Goal: Transaction & Acquisition: Purchase product/service

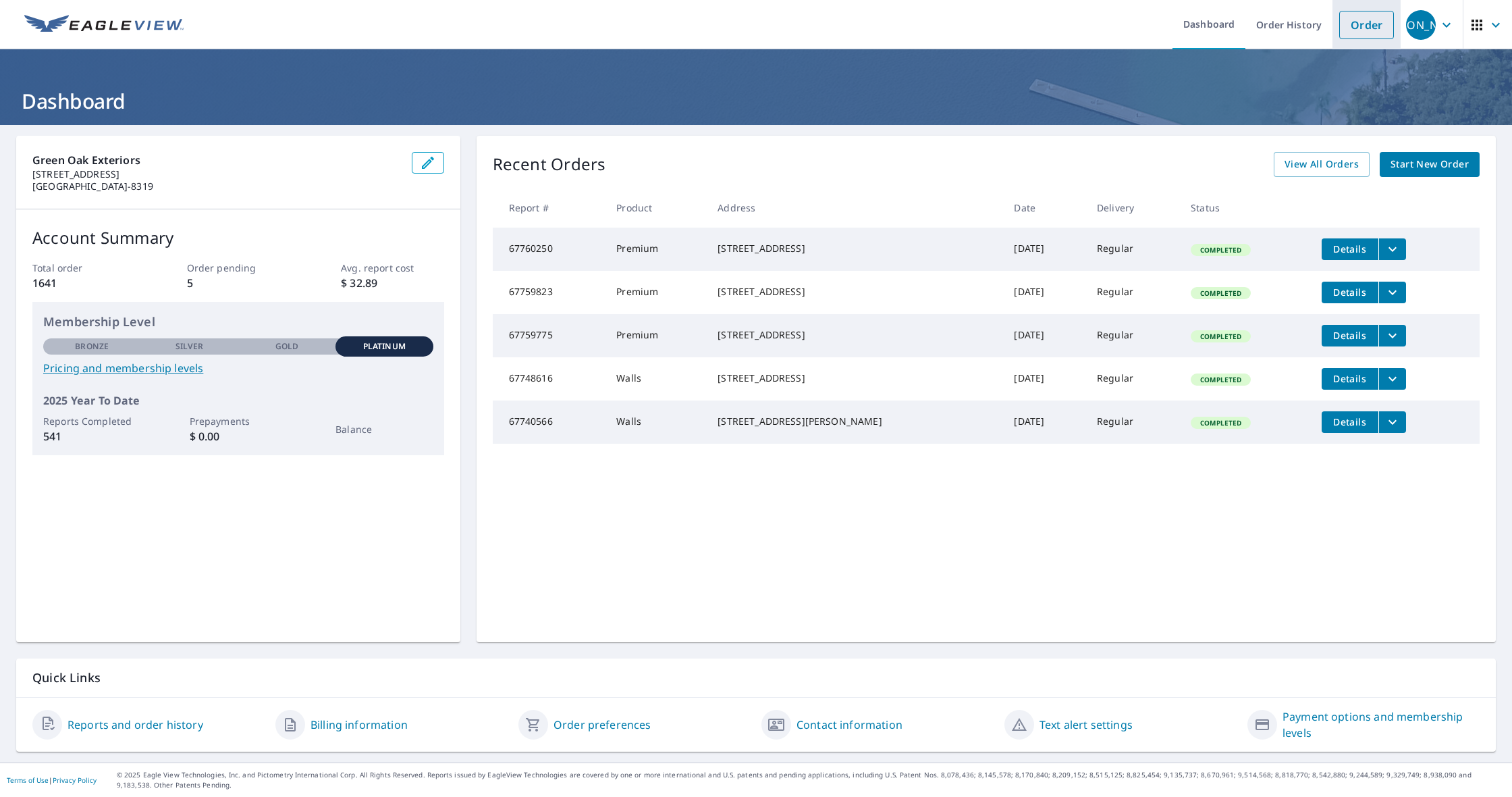
click at [1381, 21] on link "Order" at bounding box center [1367, 25] width 55 height 28
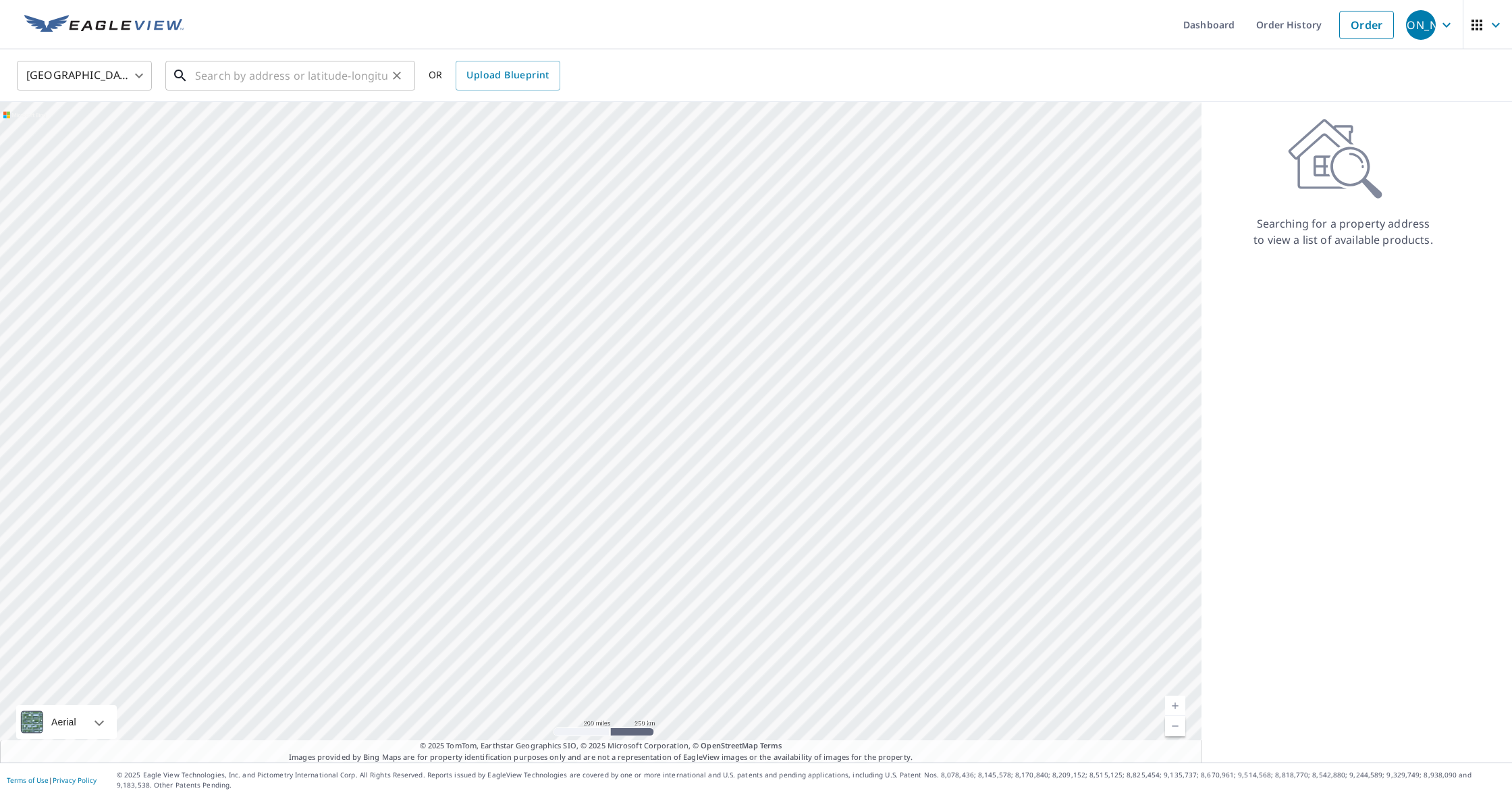
click at [345, 72] on input "text" at bounding box center [291, 75] width 192 height 38
paste input "[STREET_ADDRESS]"
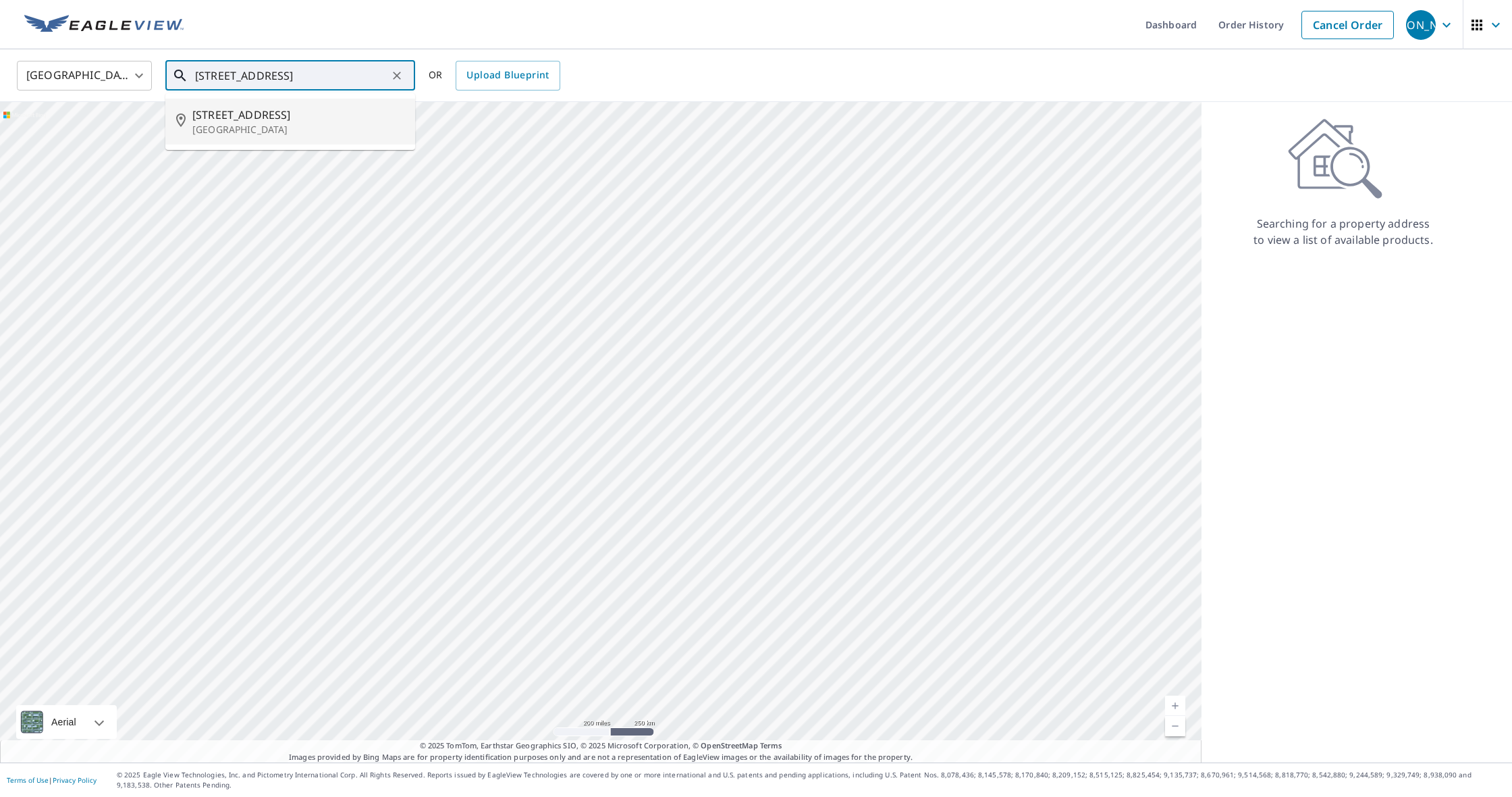
click at [271, 119] on span "[STREET_ADDRESS]" at bounding box center [298, 115] width 212 height 16
type input "[STREET_ADDRESS]"
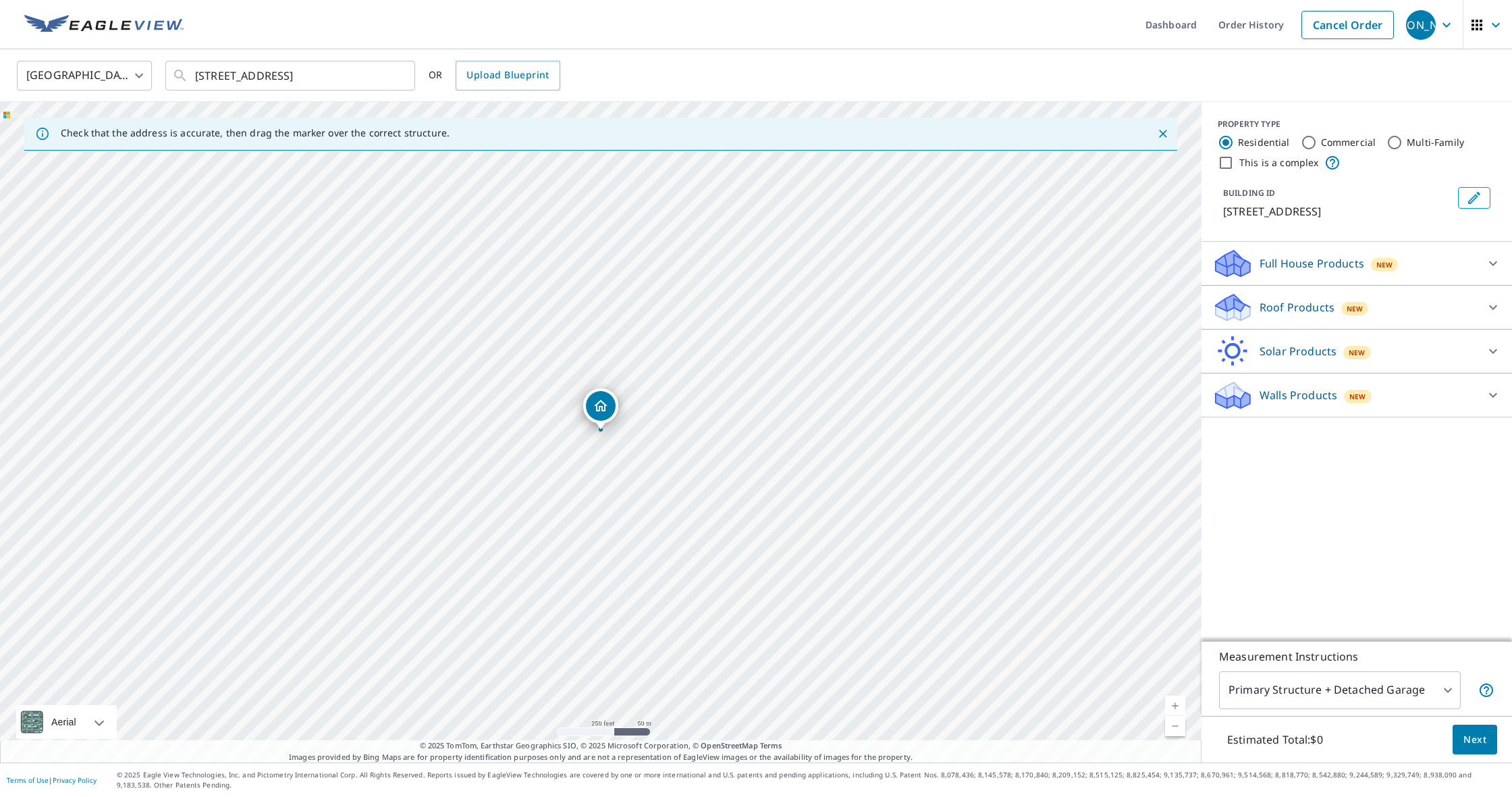
drag, startPoint x: 1286, startPoint y: 323, endPoint x: 1277, endPoint y: 318, distance: 10.3
click at [1286, 316] on p "Roof Products" at bounding box center [1297, 307] width 75 height 16
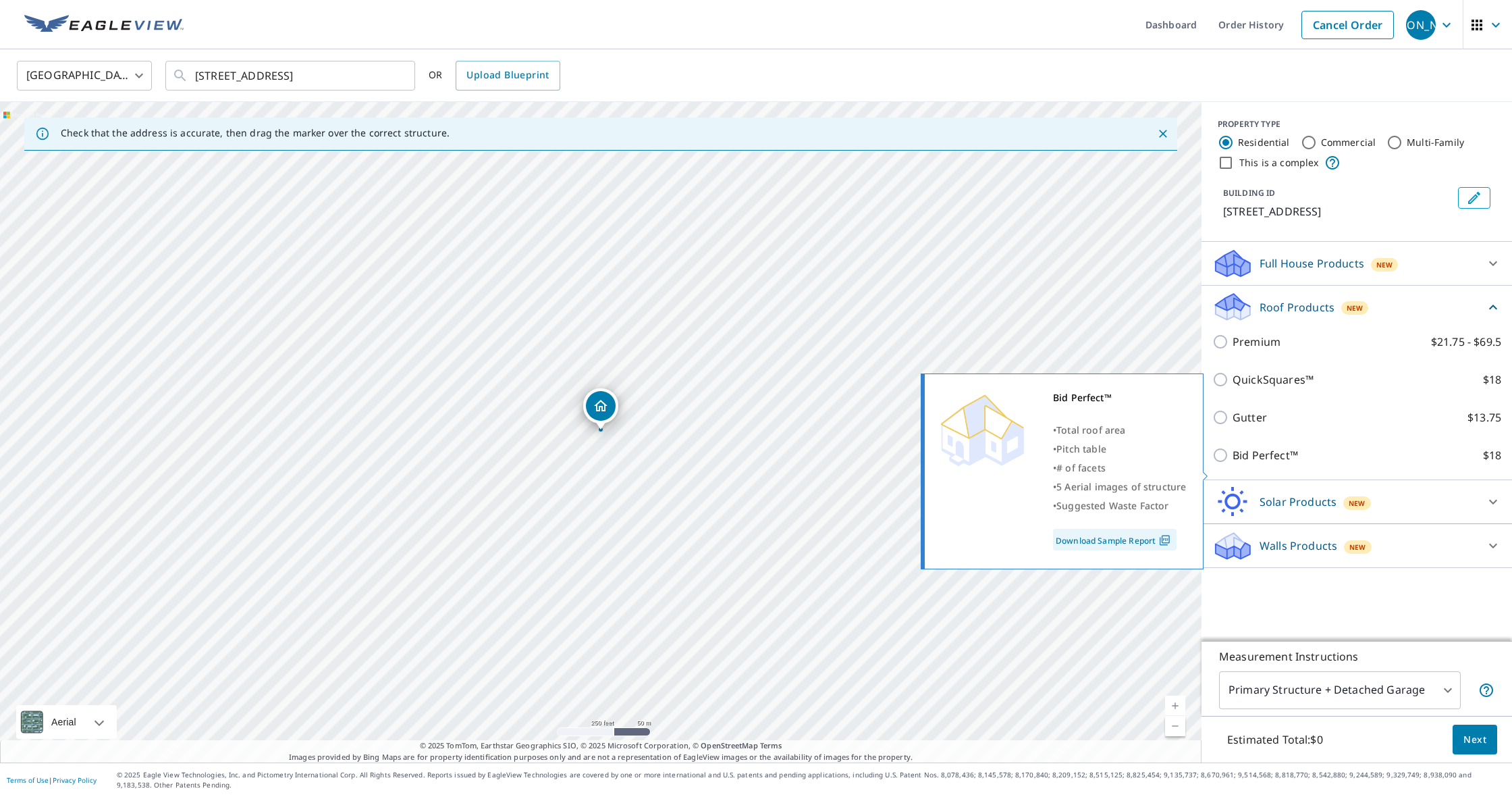
click at [1250, 464] on p "Bid Perfect™" at bounding box center [1266, 455] width 65 height 16
click at [1233, 464] on input "Bid Perfect™ $18" at bounding box center [1222, 455] width 20 height 16
checkbox input "true"
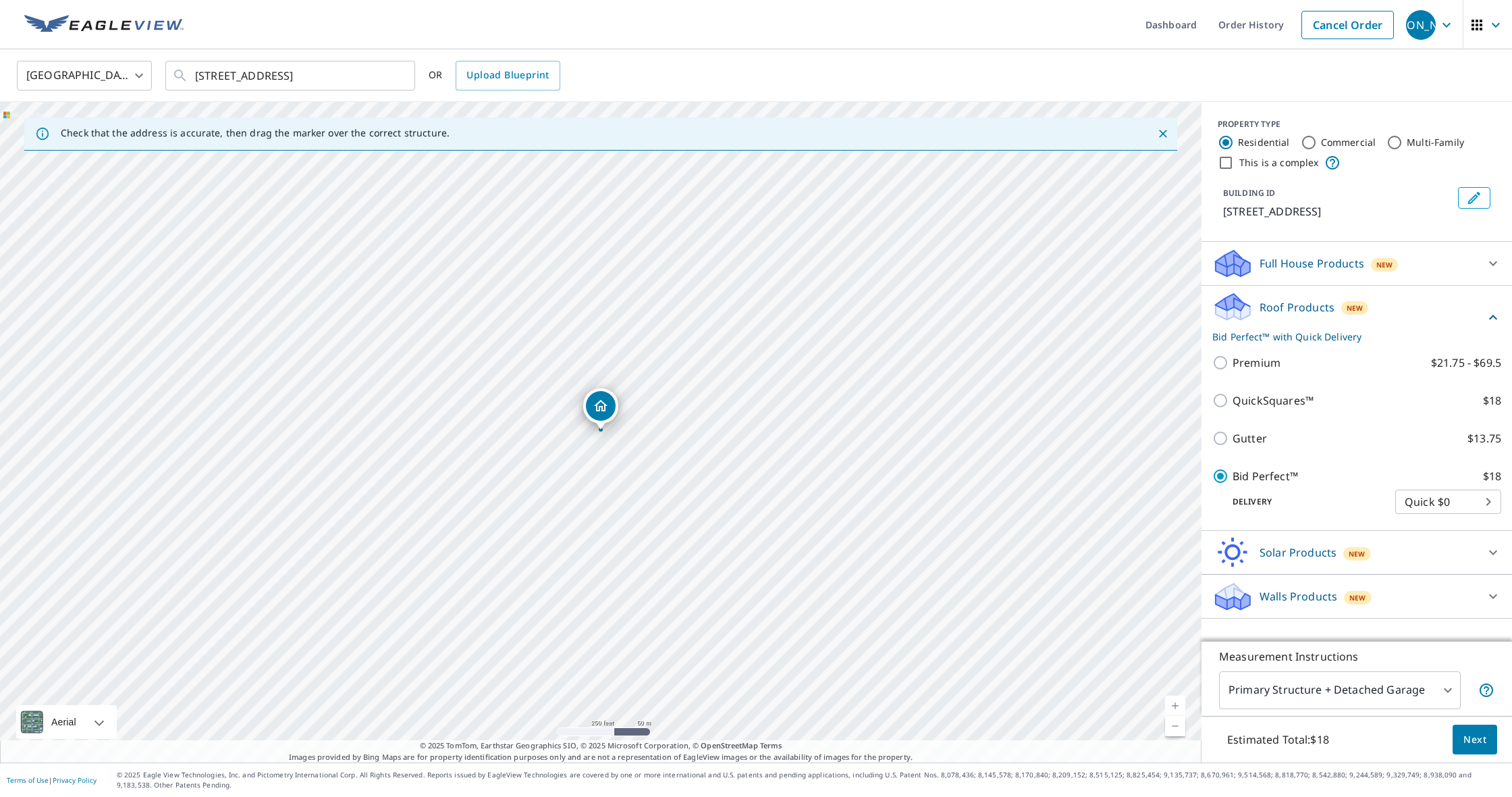
click at [1481, 737] on span "Next" at bounding box center [1475, 740] width 23 height 17
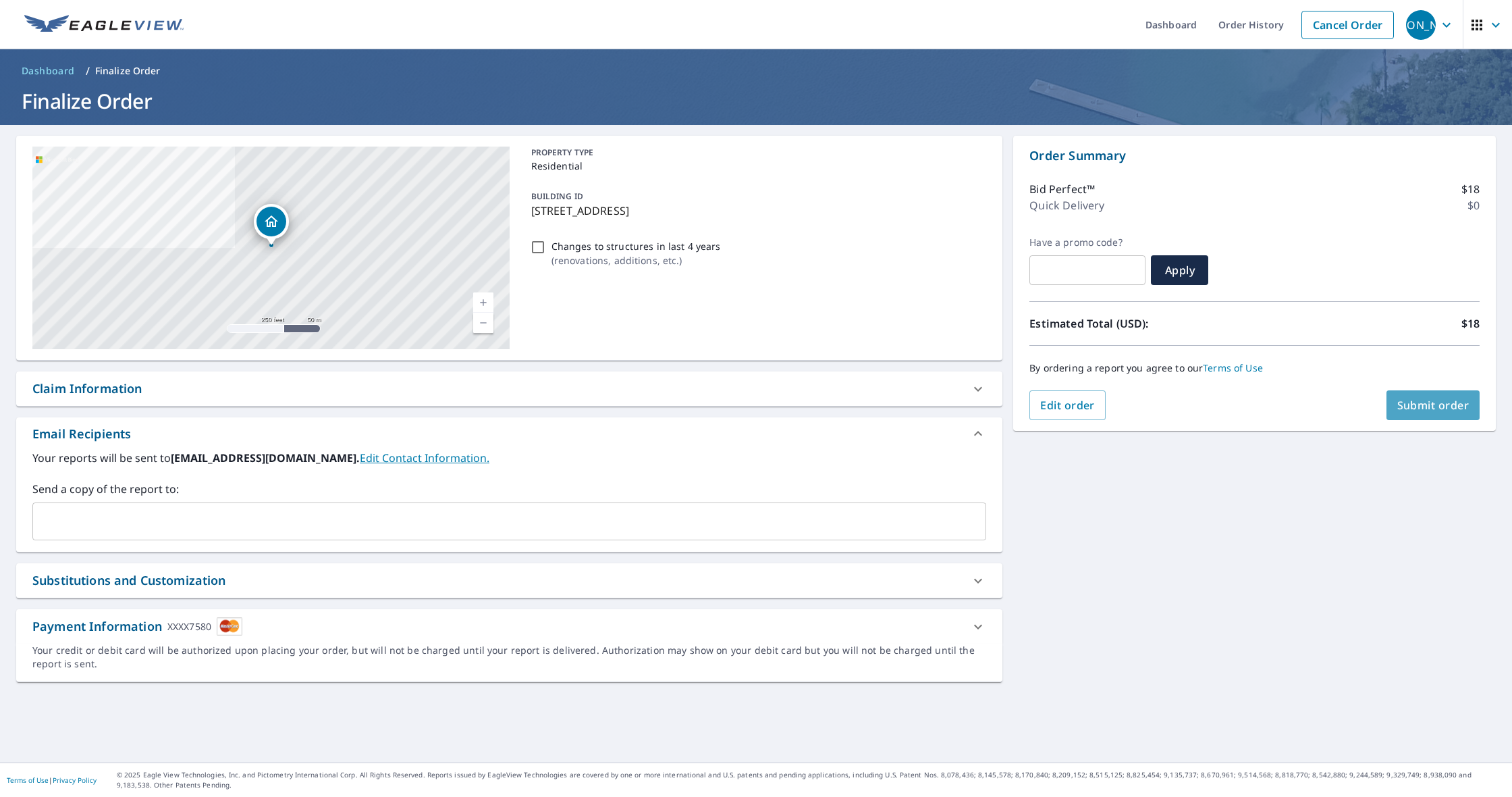
click at [1439, 395] on button "Submit order" at bounding box center [1434, 405] width 94 height 30
checkbox input "true"
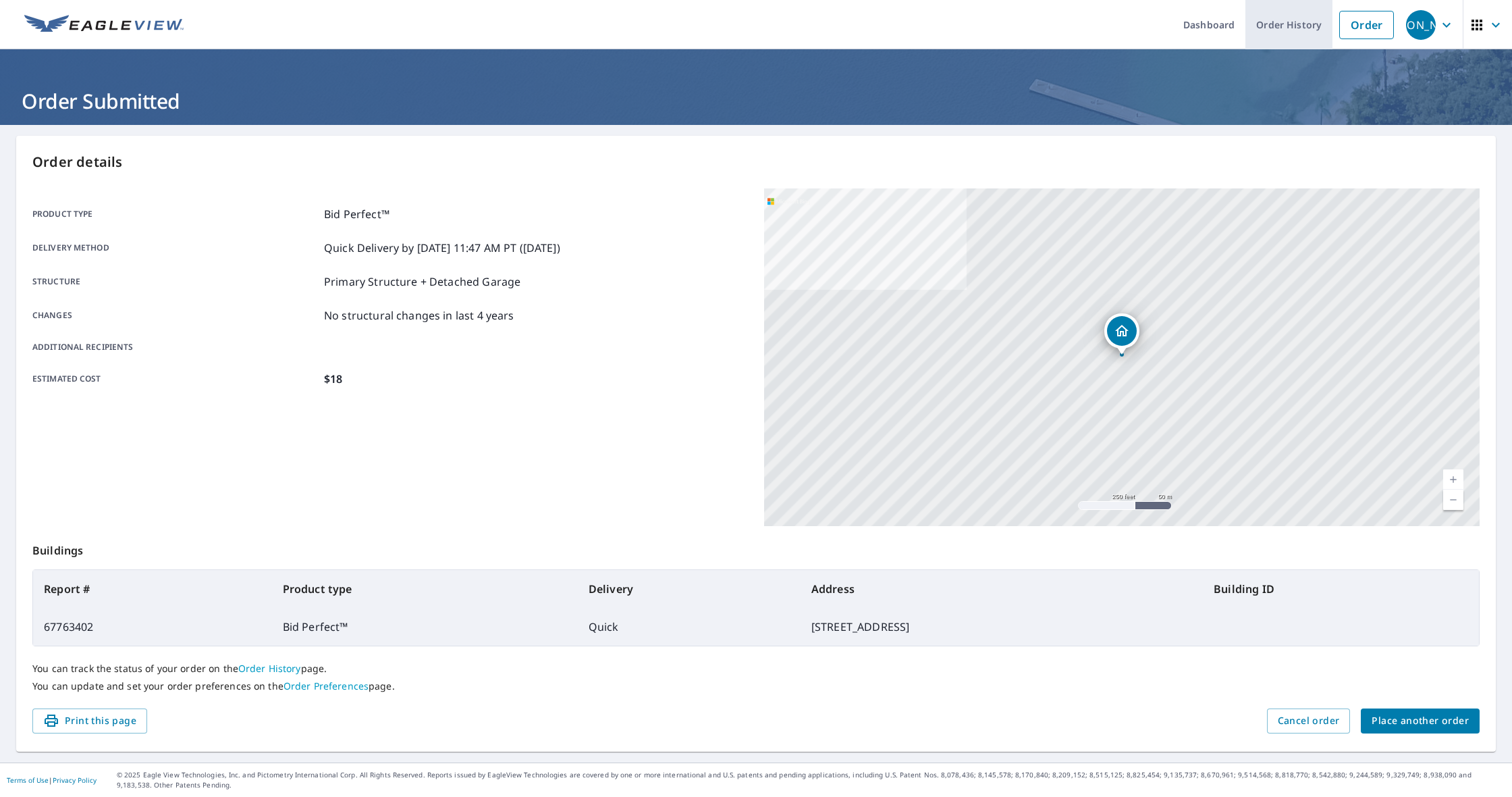
click at [1286, 26] on link "Order History" at bounding box center [1289, 24] width 87 height 49
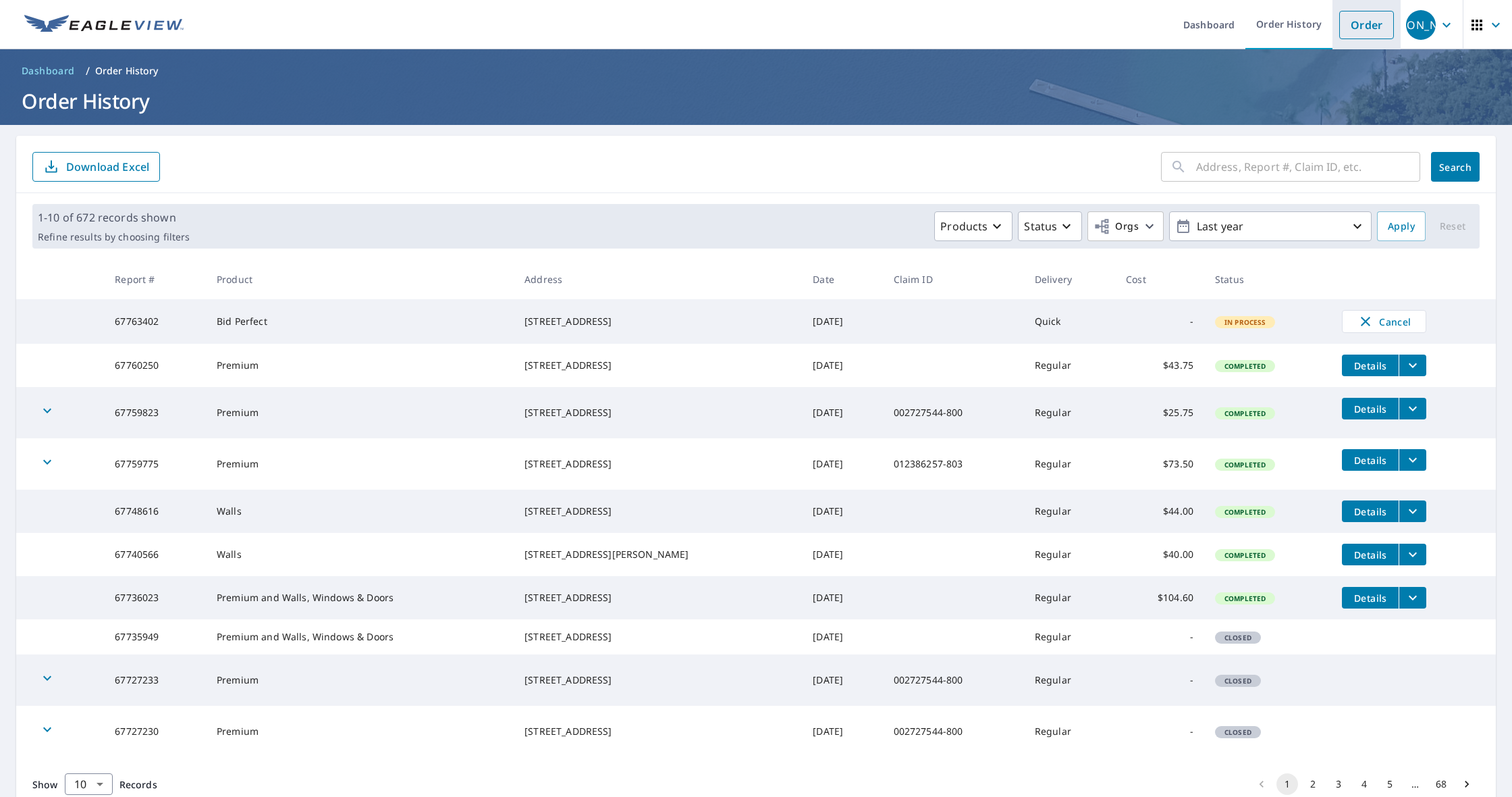
click at [1395, 33] on li "Order" at bounding box center [1367, 24] width 68 height 49
click at [1378, 33] on link "Order" at bounding box center [1367, 25] width 55 height 28
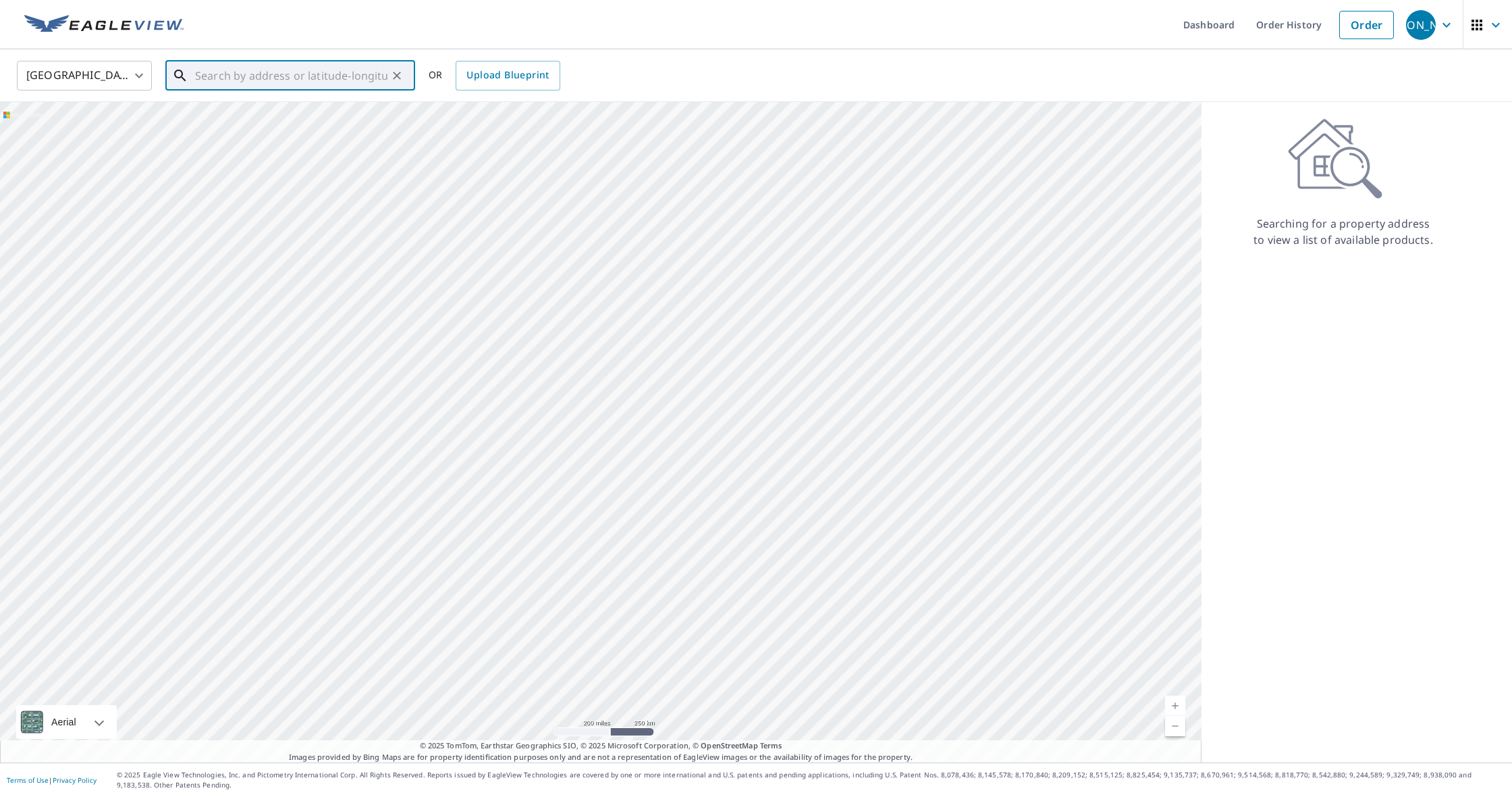
click at [297, 61] on input "text" at bounding box center [291, 75] width 192 height 38
paste input "[STREET_ADDRESS]"
click at [320, 111] on span "[STREET_ADDRESS]" at bounding box center [298, 115] width 212 height 16
type input "[STREET_ADDRESS]"
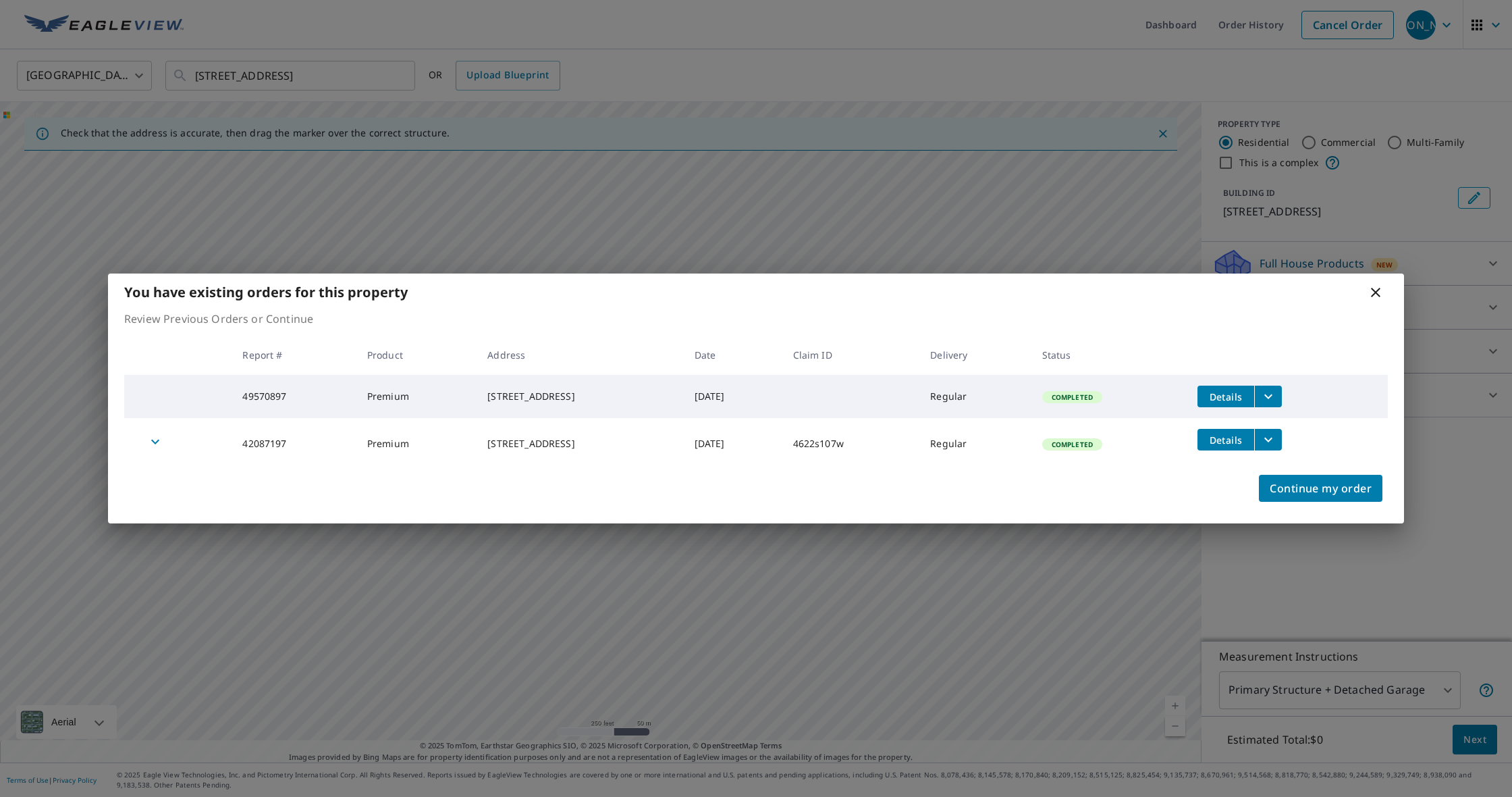
click at [610, 128] on div "You have existing orders for this property Review Previous Orders or Continue R…" at bounding box center [756, 398] width 1512 height 797
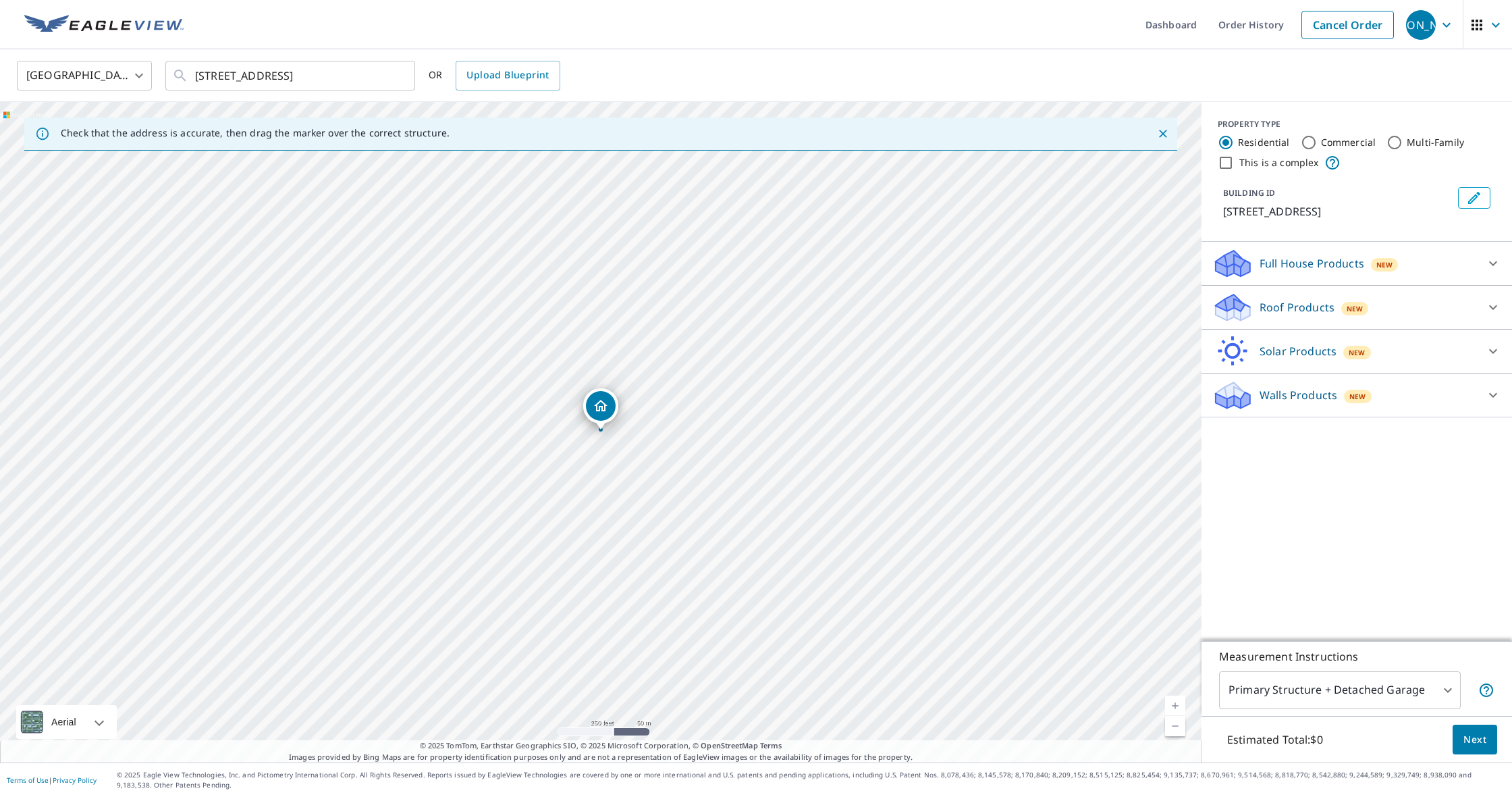
click at [1262, 296] on div "Roof Products New" at bounding box center [1345, 308] width 265 height 32
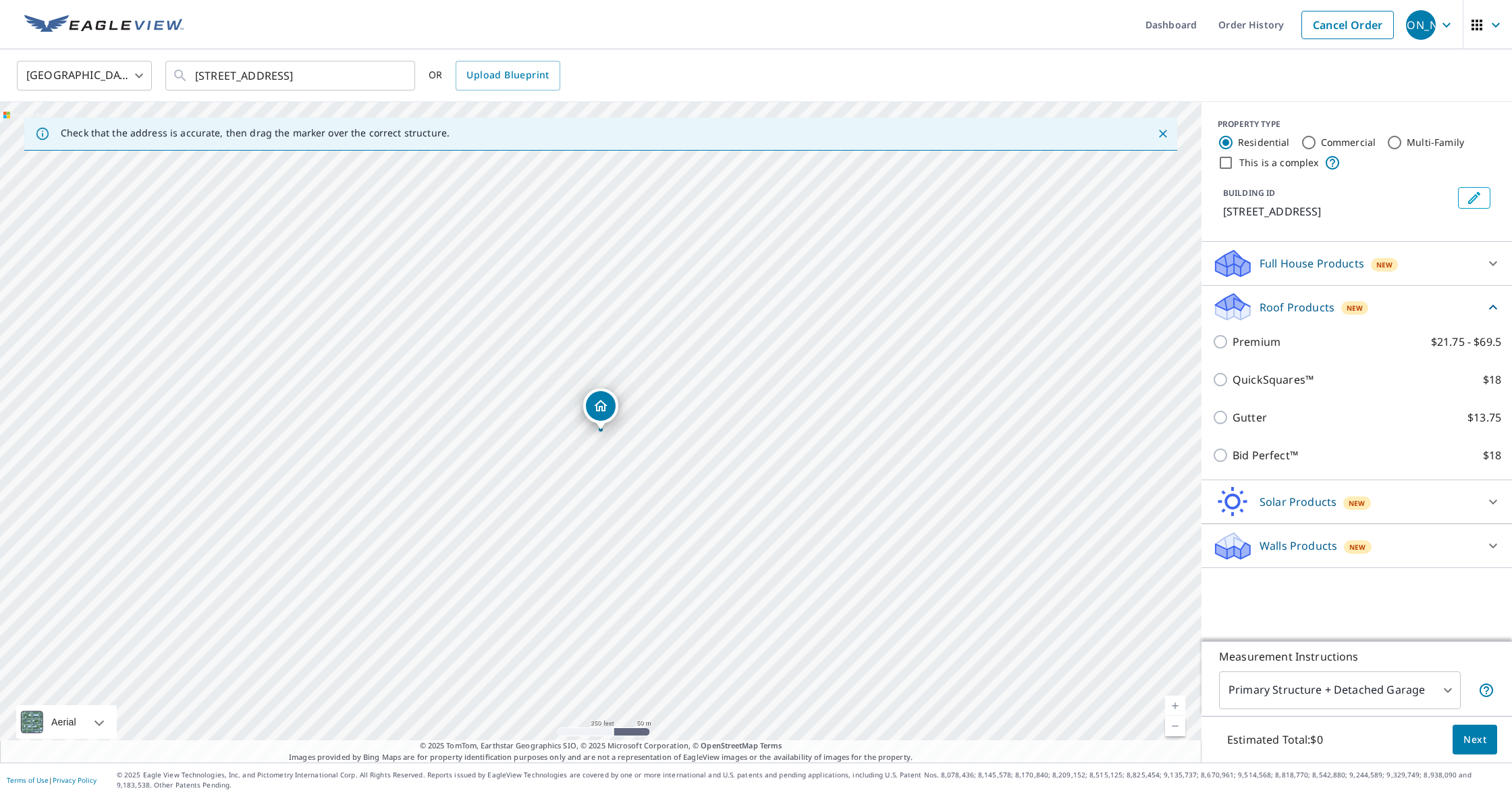
click at [632, 397] on div "[STREET_ADDRESS]" at bounding box center [601, 432] width 1202 height 660
click at [1166, 701] on link "Current Level 17, Zoom In" at bounding box center [1175, 706] width 20 height 20
click at [1166, 701] on link "Current Level 19, Zoom In" at bounding box center [1175, 706] width 20 height 20
click at [1177, 724] on link "Current Level 20, Zoom Out" at bounding box center [1175, 726] width 20 height 20
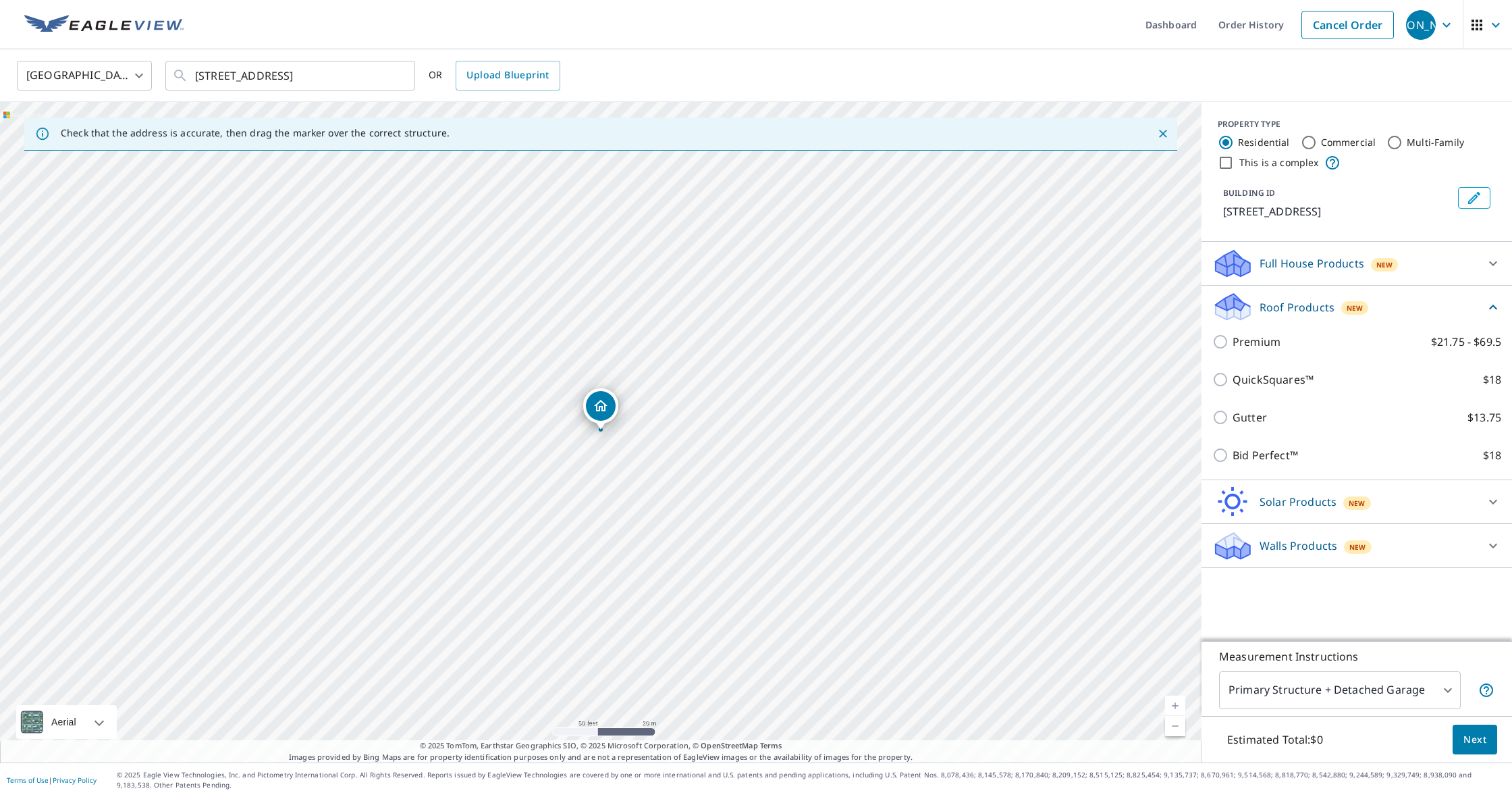
click at [1177, 724] on link "Current Level 19, Zoom Out" at bounding box center [1175, 726] width 20 height 20
click at [1177, 724] on link "Current Level 18, Zoom Out" at bounding box center [1175, 726] width 20 height 20
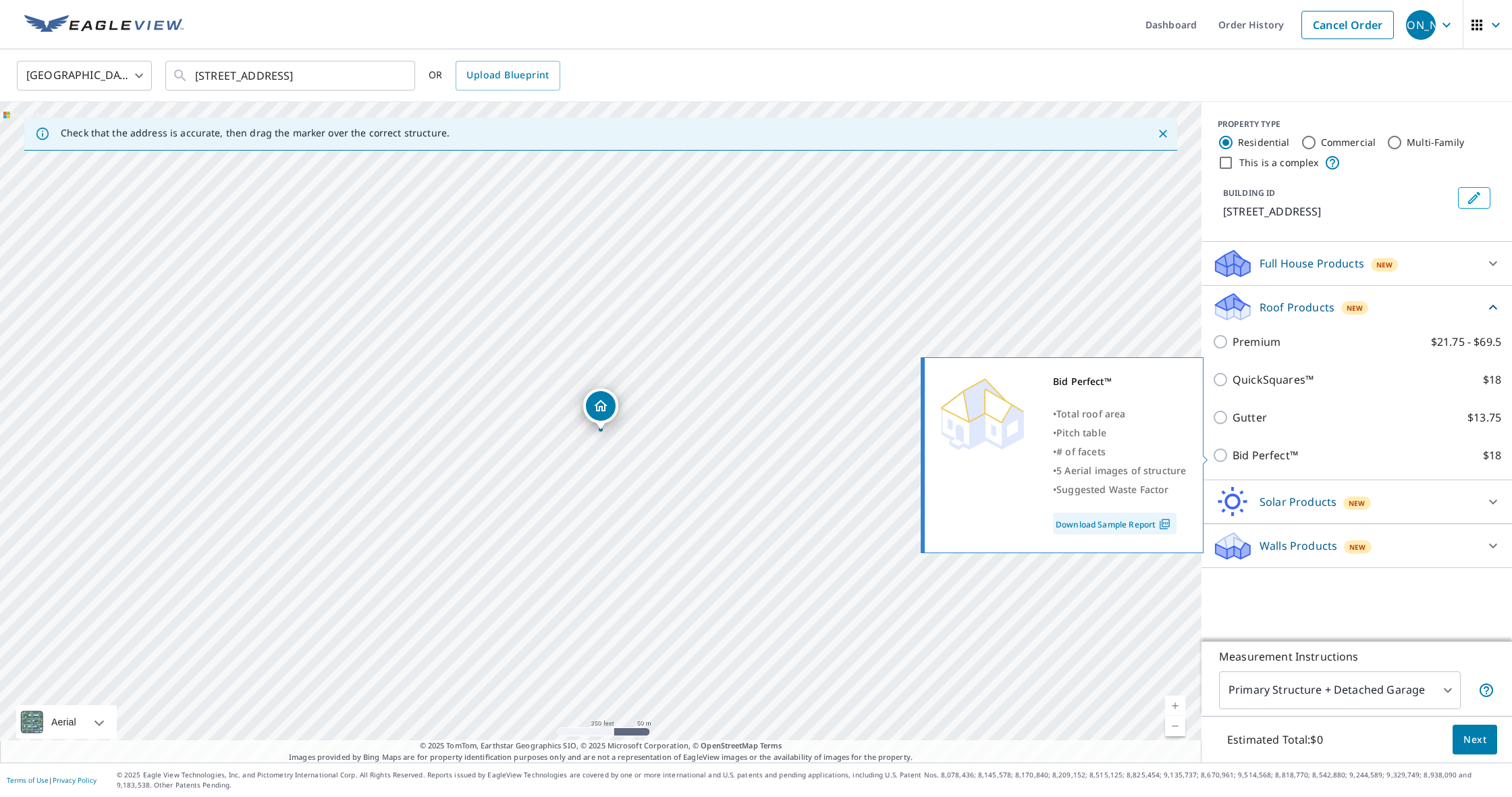
click at [1238, 448] on p "Bid Perfect™" at bounding box center [1266, 455] width 65 height 16
click at [1233, 448] on input "Bid Perfect™ $18" at bounding box center [1222, 455] width 20 height 16
checkbox input "true"
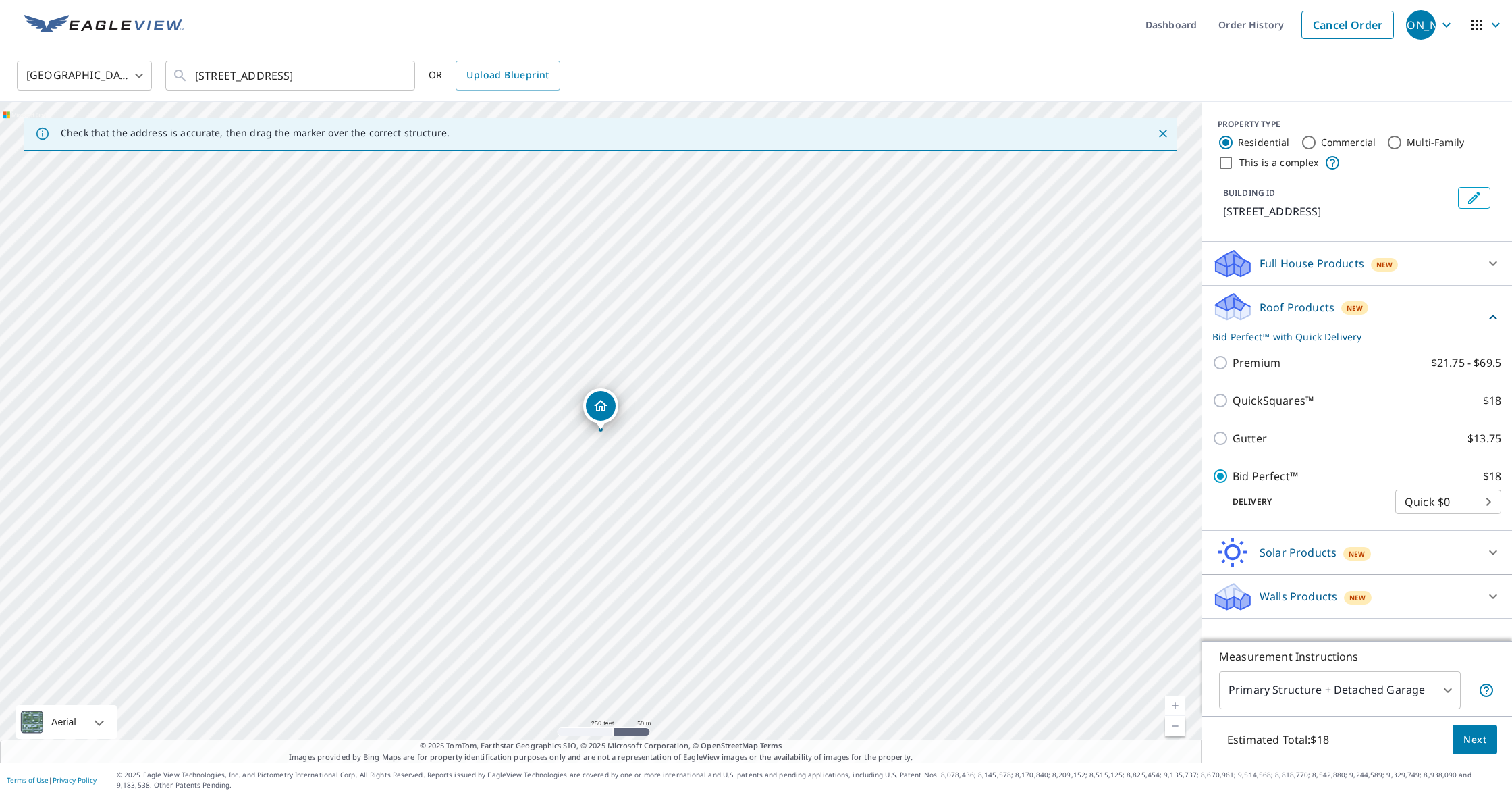
click at [1466, 732] on span "Next" at bounding box center [1475, 740] width 23 height 17
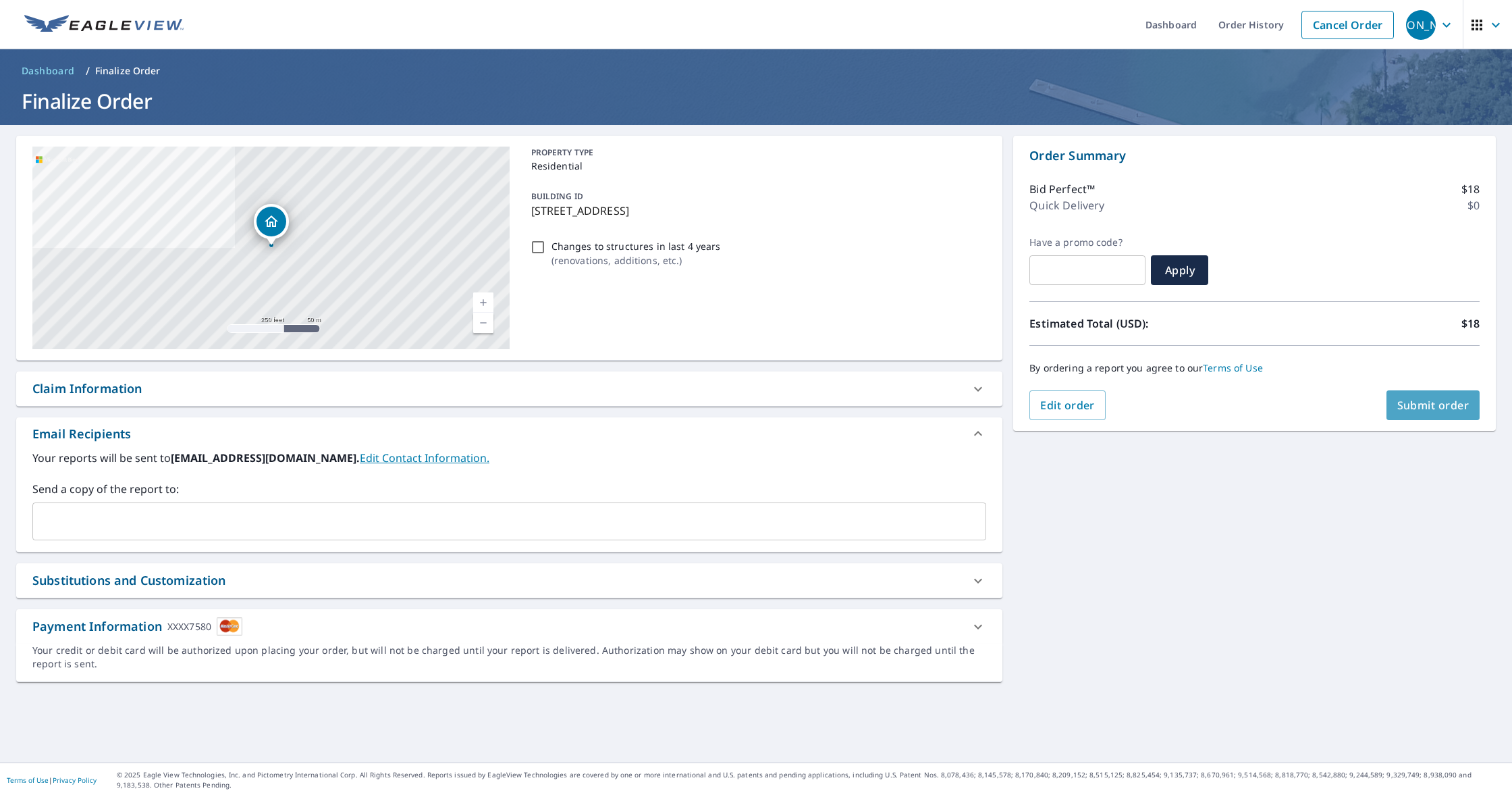
scroll to position [1, 1]
click at [1416, 404] on span "Submit order" at bounding box center [1433, 405] width 72 height 15
checkbox input "true"
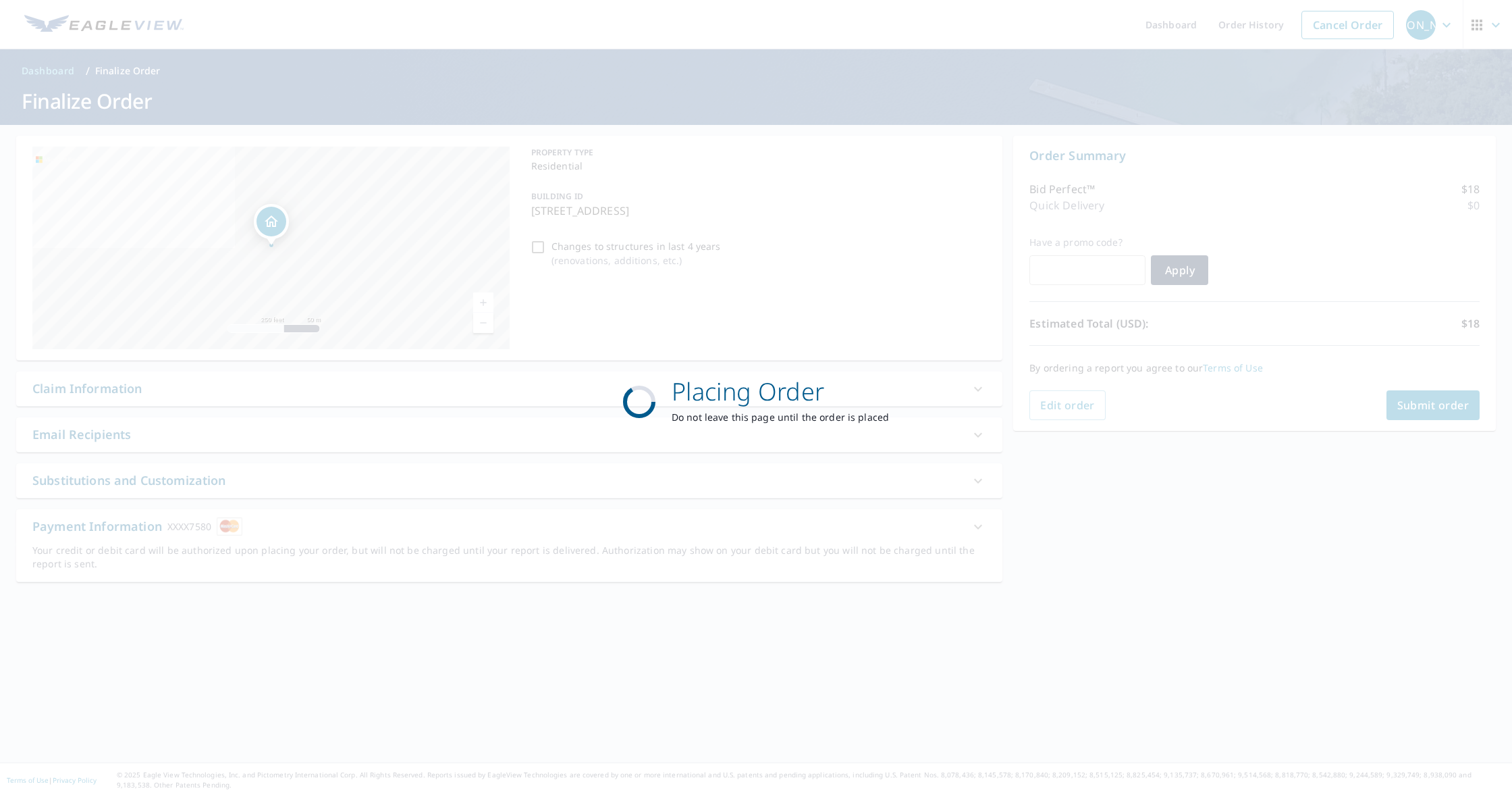
scroll to position [0, 0]
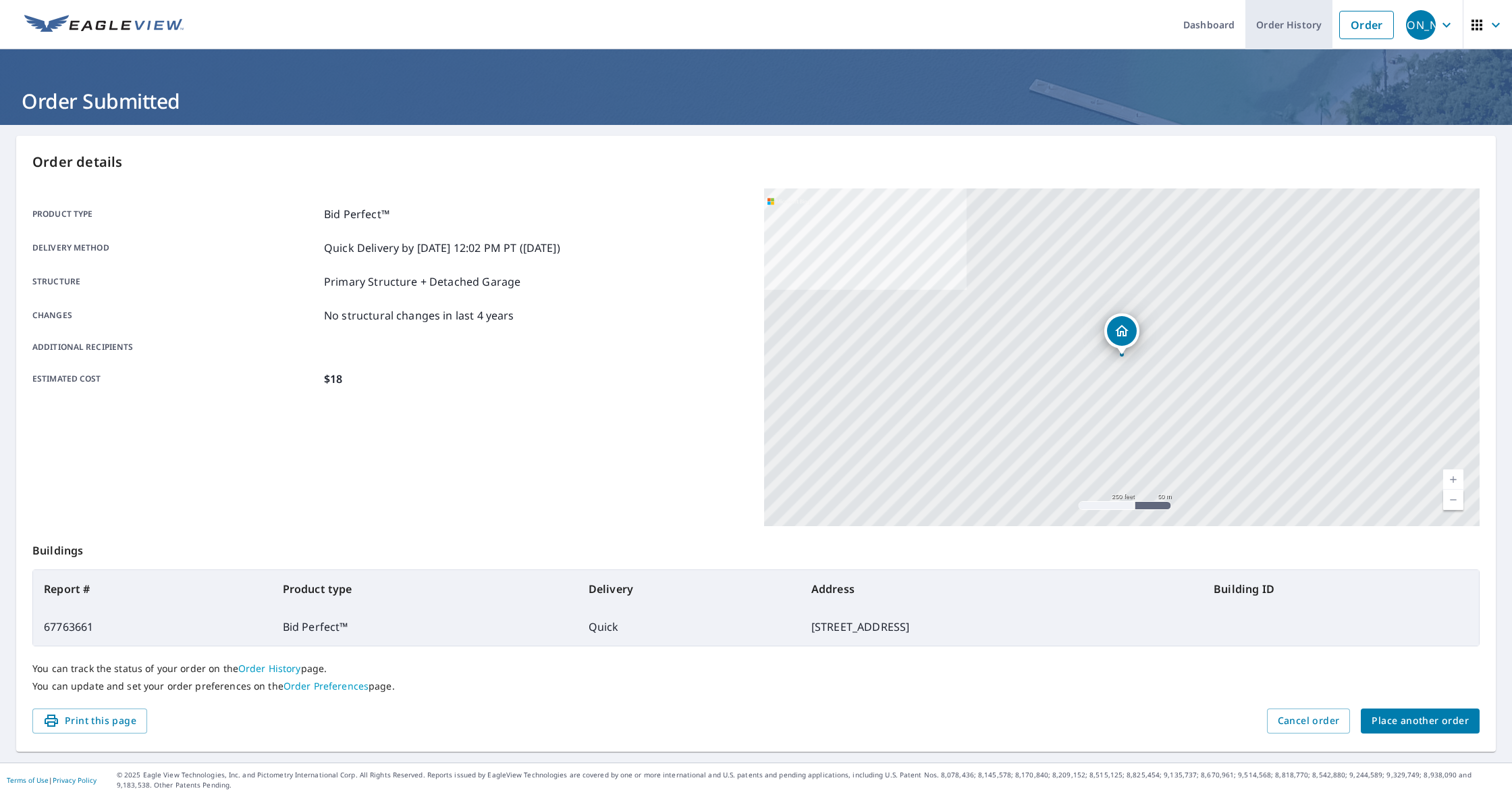
click at [1283, 11] on link "Order History" at bounding box center [1289, 24] width 87 height 49
